Goal: Task Accomplishment & Management: Manage account settings

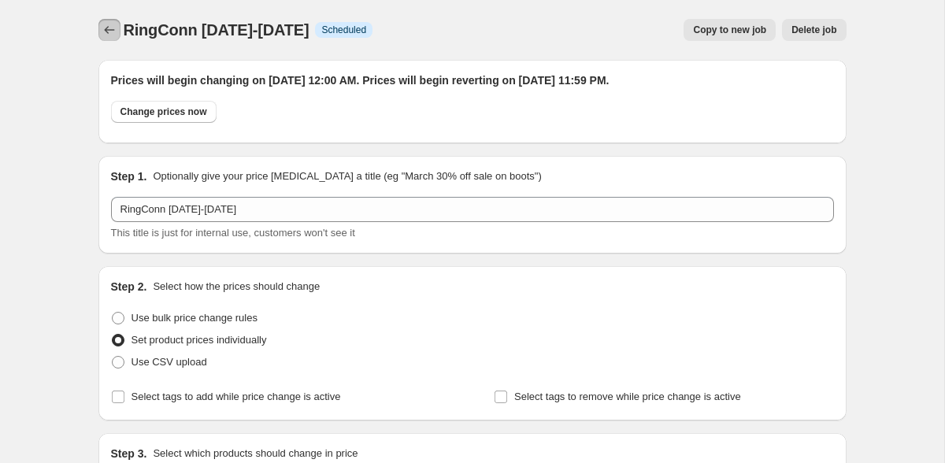
click at [99, 35] on button "Price change jobs" at bounding box center [109, 30] width 22 height 22
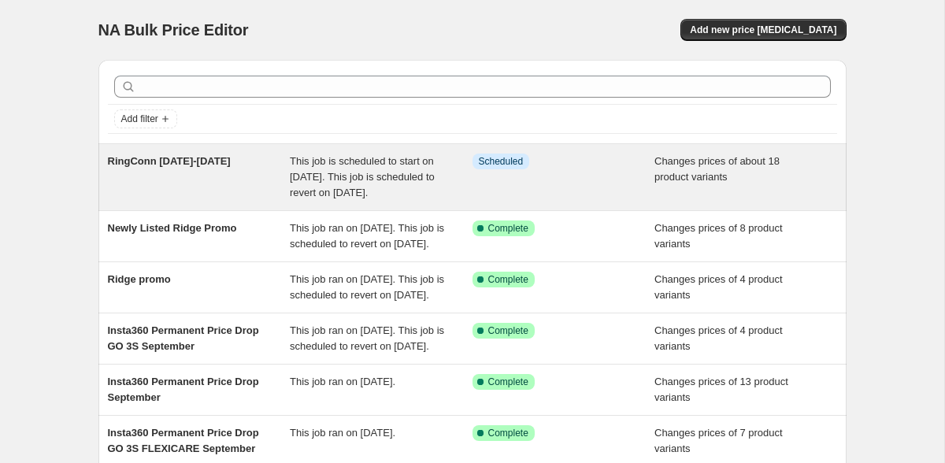
click at [296, 193] on span "This job is scheduled to start on [DATE]. This job is scheduled to revert on [D…" at bounding box center [362, 176] width 145 height 43
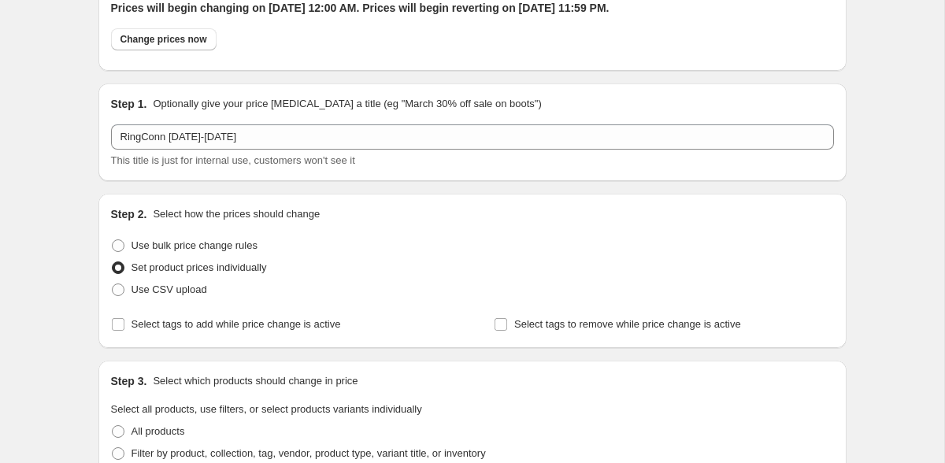
scroll to position [67, 0]
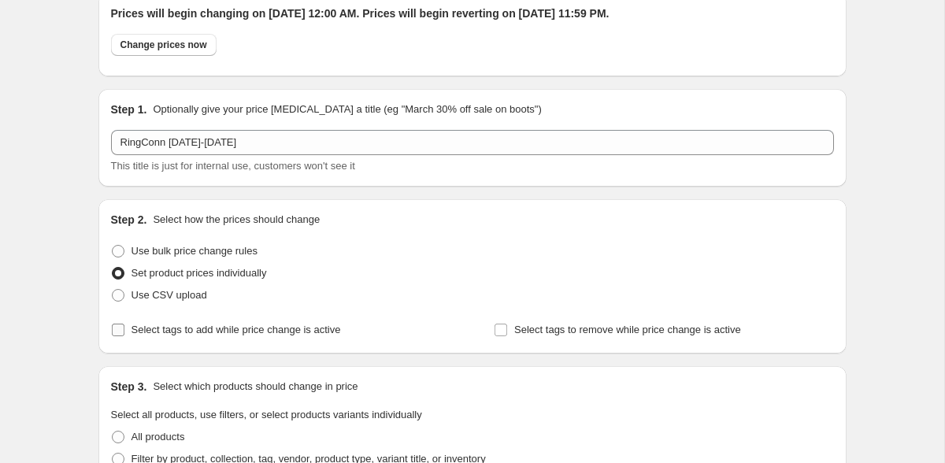
click at [134, 329] on span "Select tags to add while price change is active" at bounding box center [235, 330] width 209 height 12
click at [124, 329] on input "Select tags to add while price change is active" at bounding box center [118, 330] width 13 height 13
checkbox input "true"
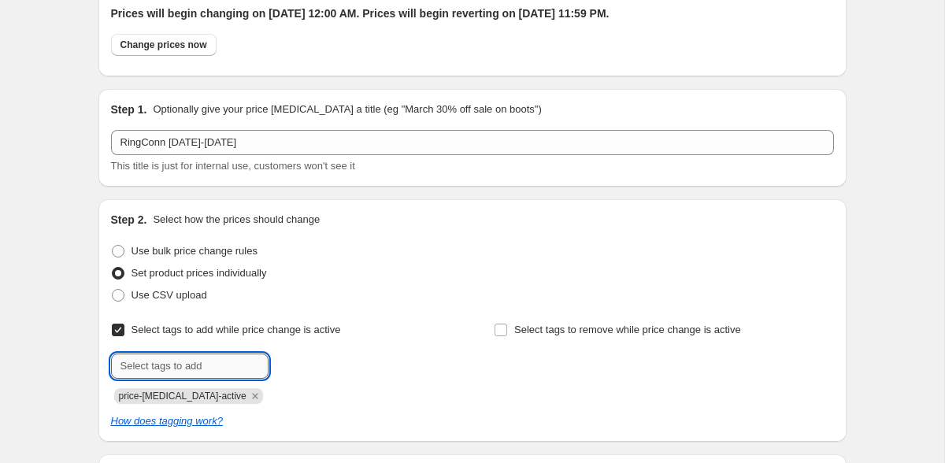
click at [150, 357] on input "text" at bounding box center [189, 365] width 157 height 25
click at [248, 396] on icon "Remove price-change-job-active" at bounding box center [255, 396] width 14 height 14
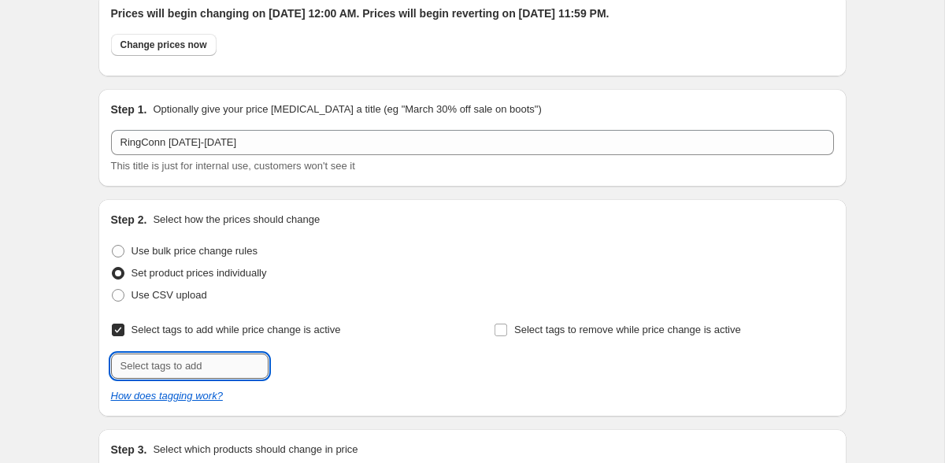
click at [219, 366] on input "text" at bounding box center [189, 365] width 157 height 25
type input "DEALS_RINGCONN"
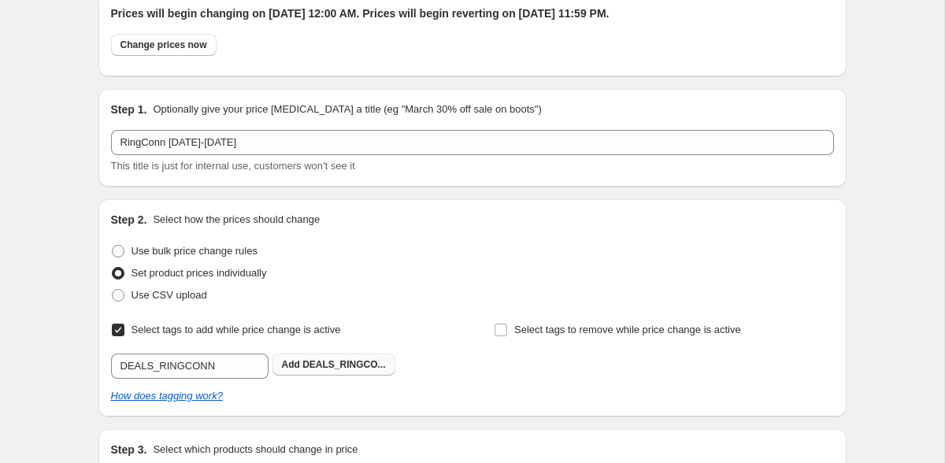
click at [366, 362] on span "DEALS_RINGCO..." at bounding box center [343, 364] width 83 height 11
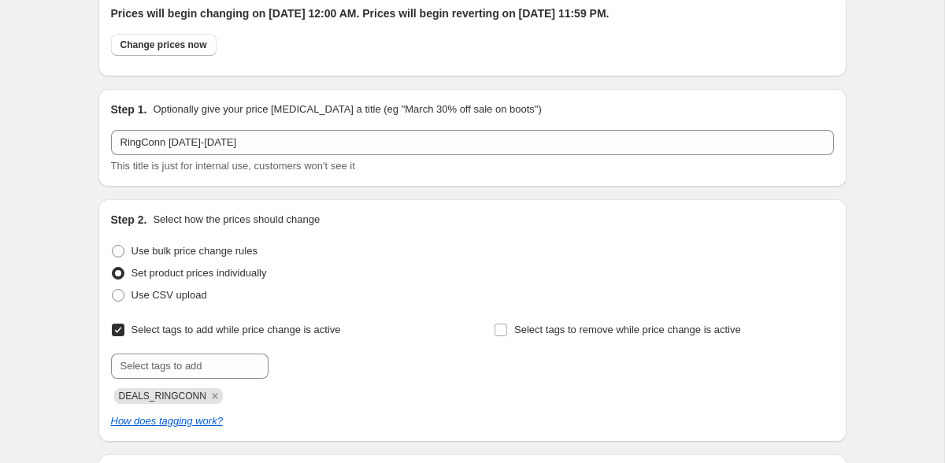
scroll to position [99, 0]
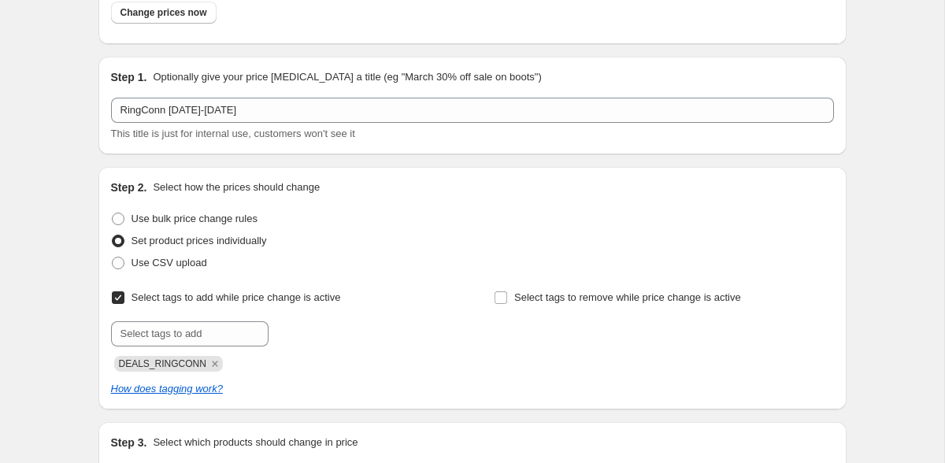
click at [575, 344] on div "Select tags to remove while price change is active" at bounding box center [663, 329] width 339 height 85
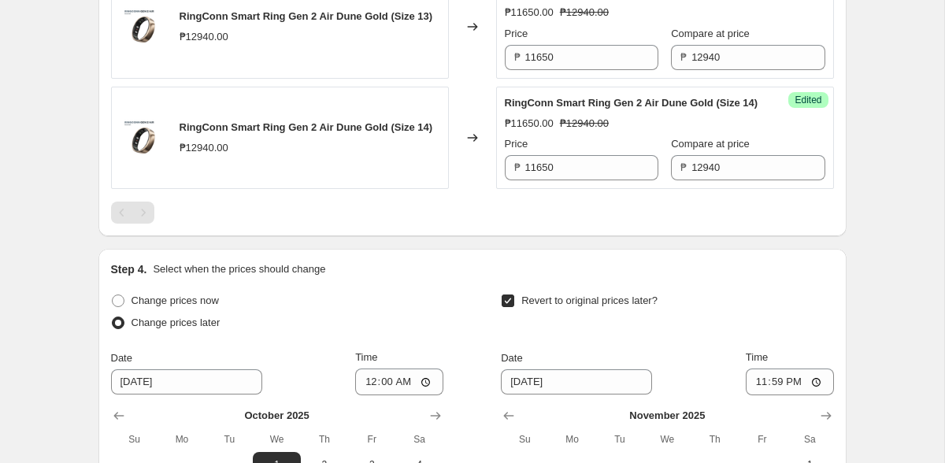
scroll to position [3155, 0]
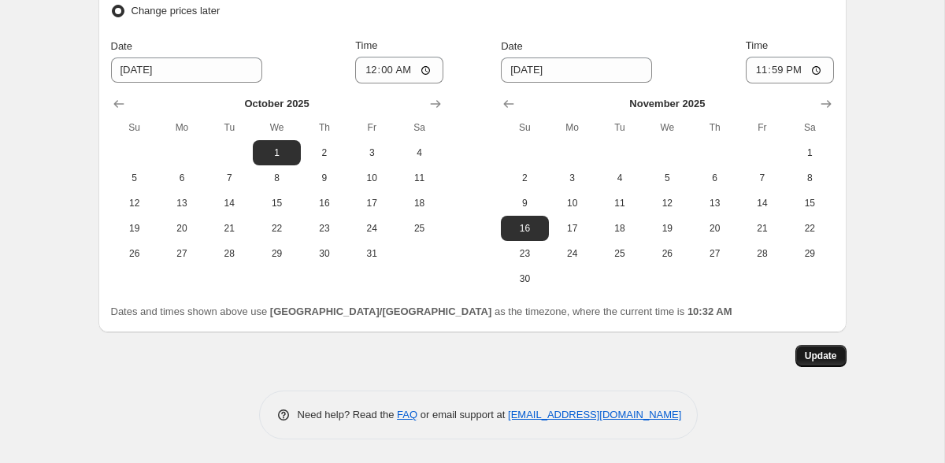
click at [827, 356] on span "Update" at bounding box center [821, 356] width 32 height 13
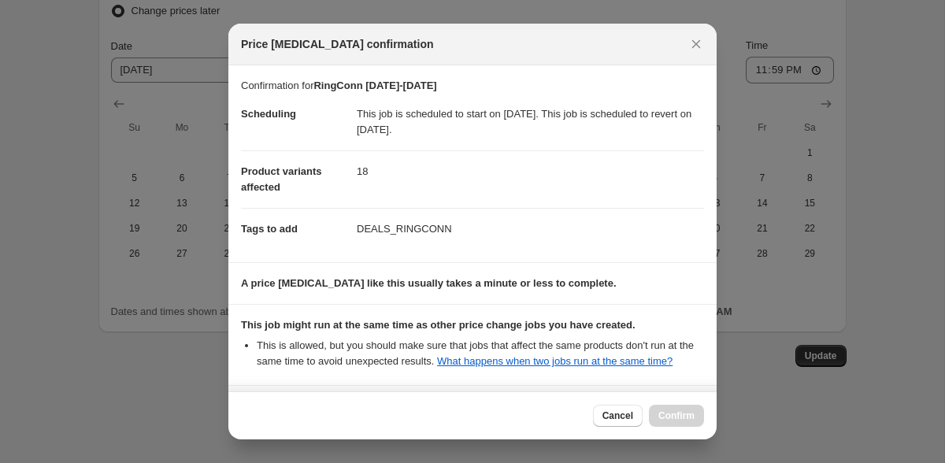
scroll to position [155, 0]
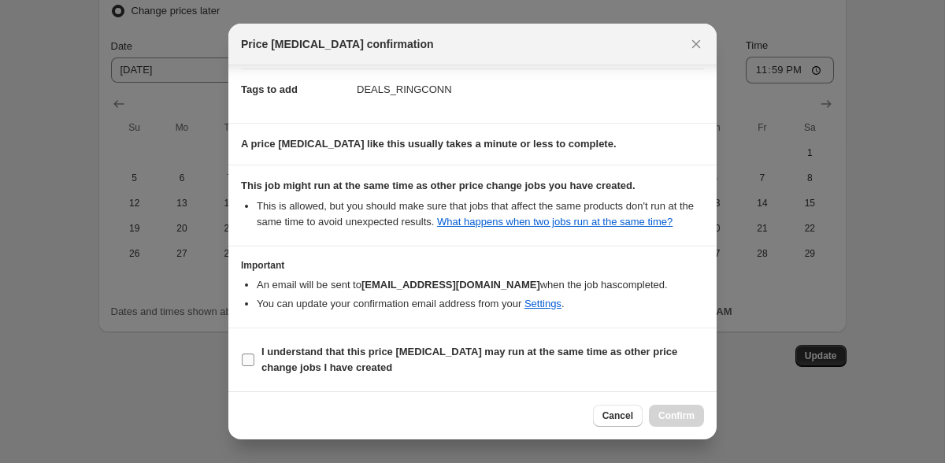
click at [250, 353] on input "I understand that this price [MEDICAL_DATA] may run at the same time as other p…" at bounding box center [248, 359] width 13 height 13
checkbox input "true"
click at [692, 416] on span "Confirm" at bounding box center [676, 415] width 36 height 13
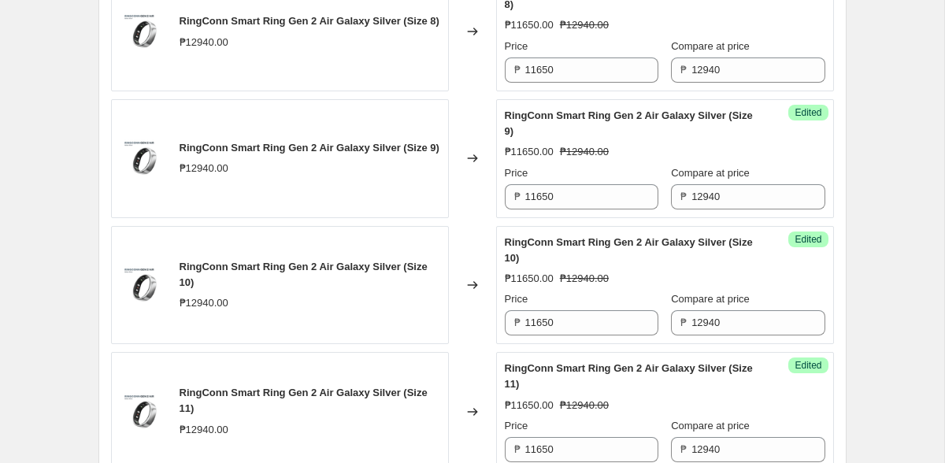
scroll to position [0, 0]
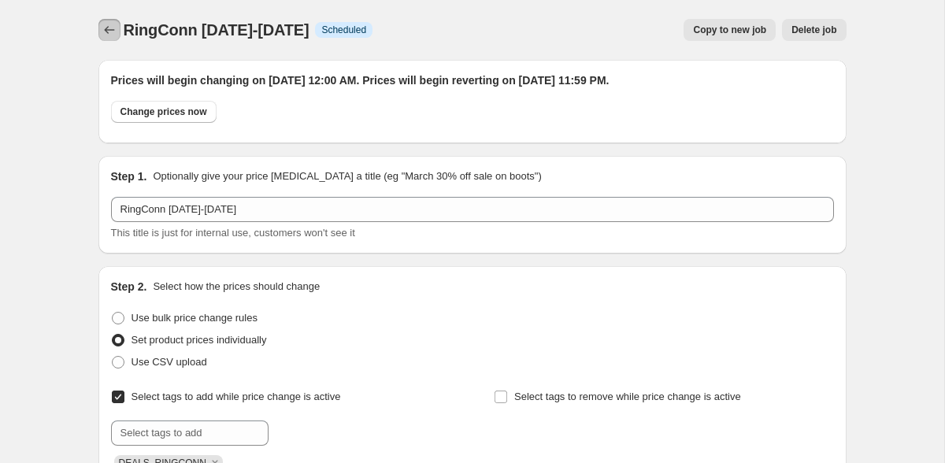
click at [111, 35] on icon "Price change jobs" at bounding box center [110, 30] width 16 height 16
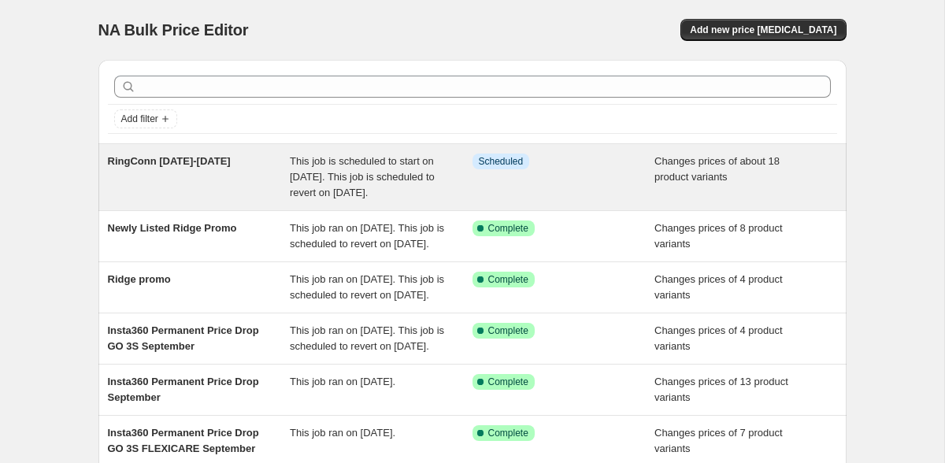
click at [346, 187] on span "This job is scheduled to start on [DATE]. This job is scheduled to revert on [D…" at bounding box center [362, 176] width 145 height 43
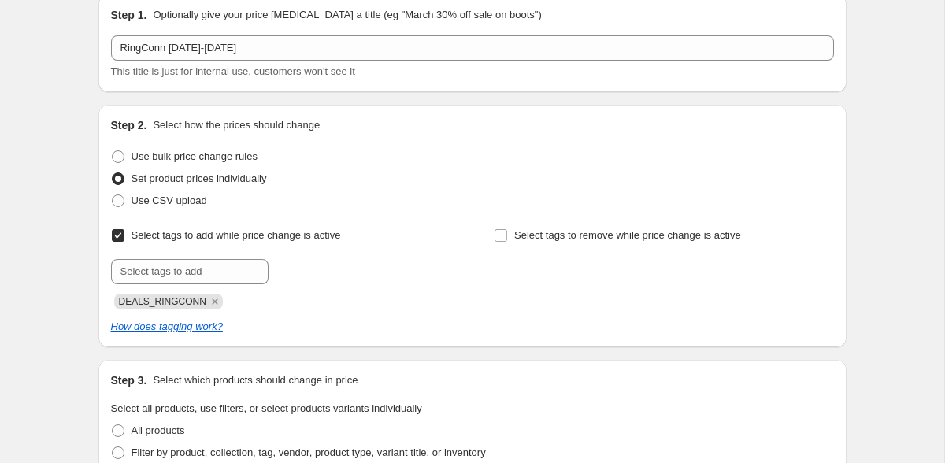
scroll to position [182, 0]
